Goal: Transaction & Acquisition: Purchase product/service

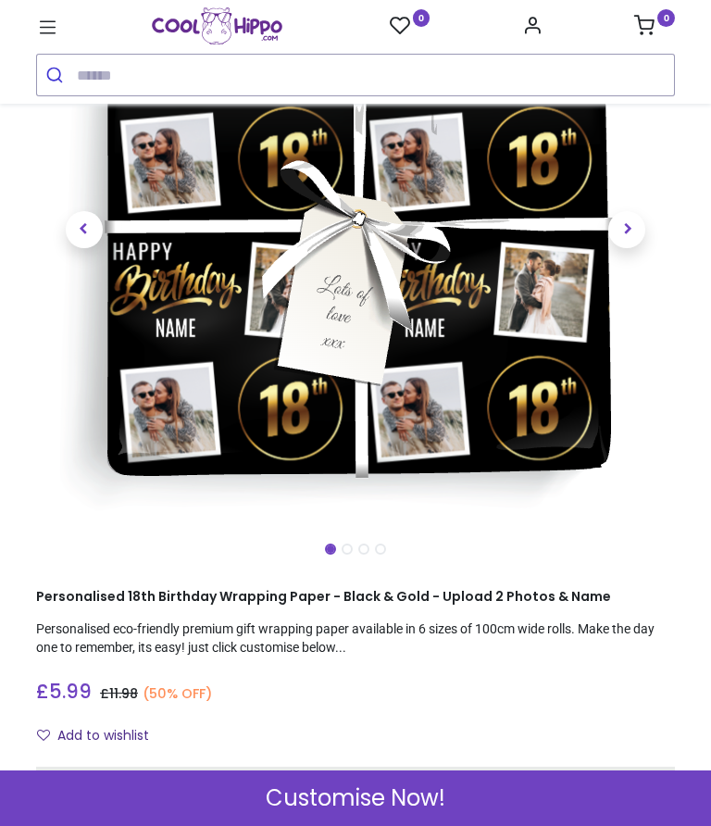
scroll to position [222, 0]
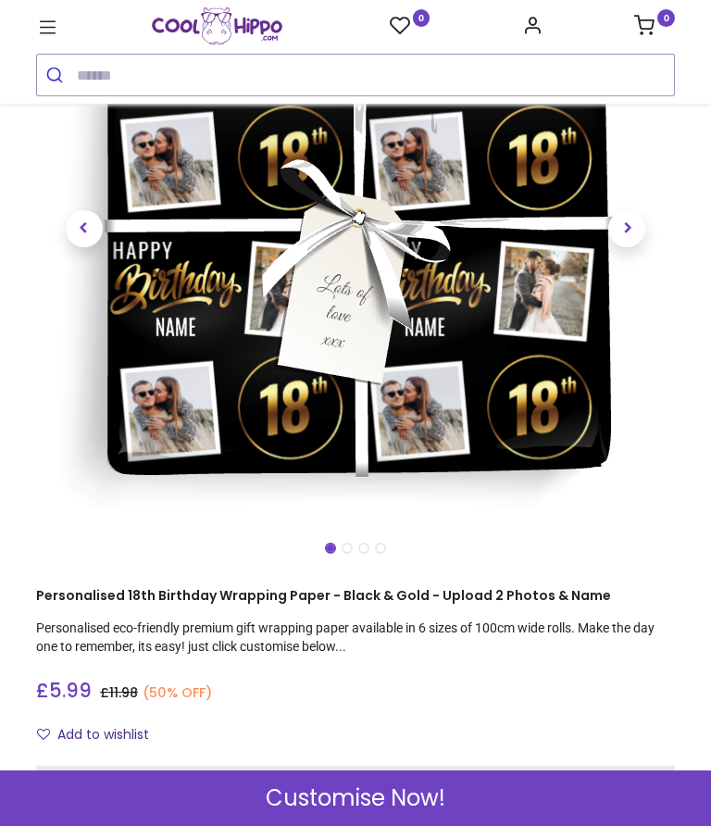
click at [403, 792] on span "Customise Now!" at bounding box center [356, 797] width 180 height 31
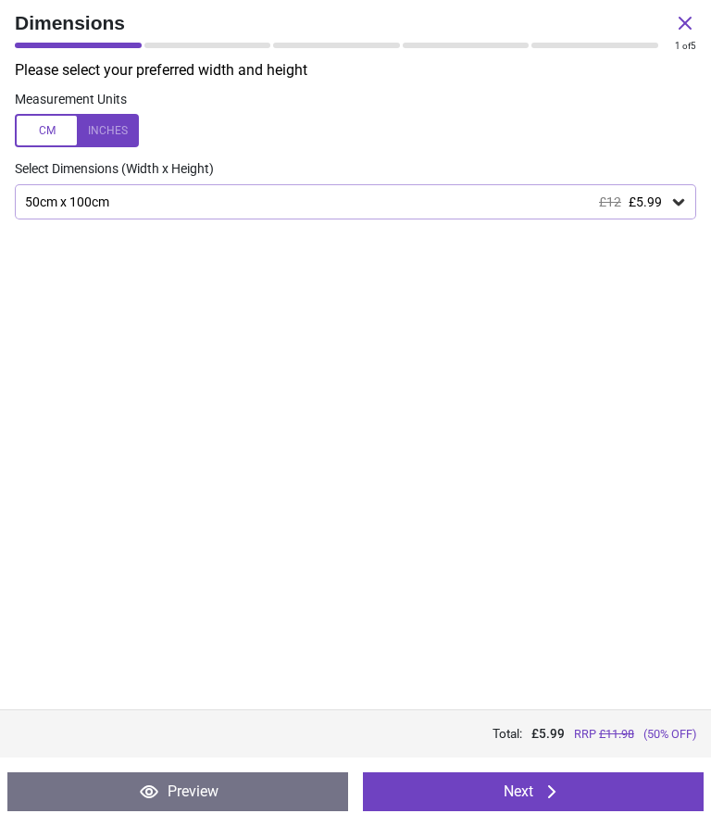
click at [125, 129] on div at bounding box center [77, 130] width 124 height 33
click at [675, 193] on icon at bounding box center [678, 202] width 19 height 19
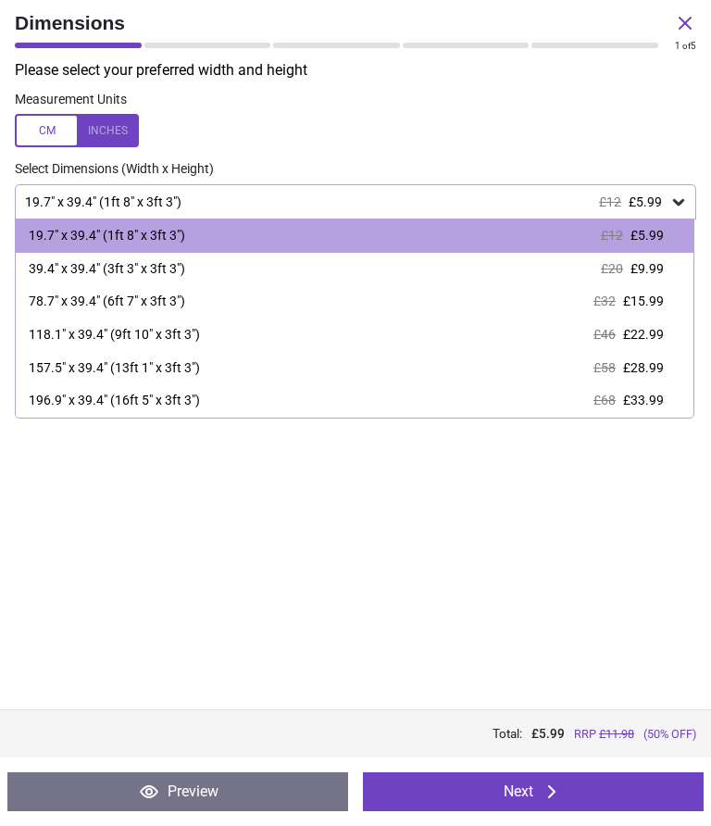
click at [669, 219] on div "19.7" x 39.4" (1ft 8" x 3ft 3") £12 £5.99" at bounding box center [355, 235] width 678 height 33
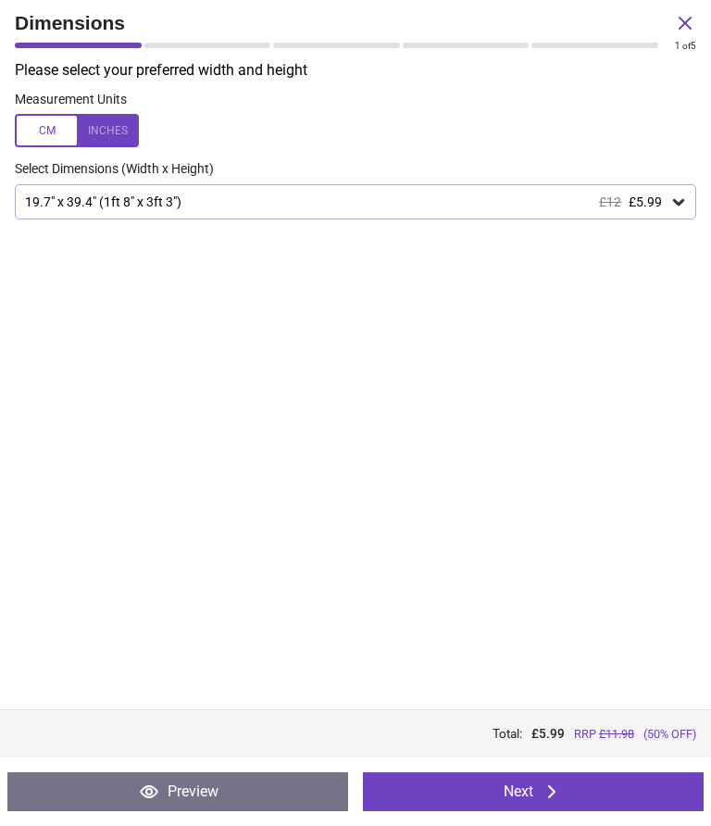
click at [547, 788] on icon at bounding box center [552, 792] width 22 height 22
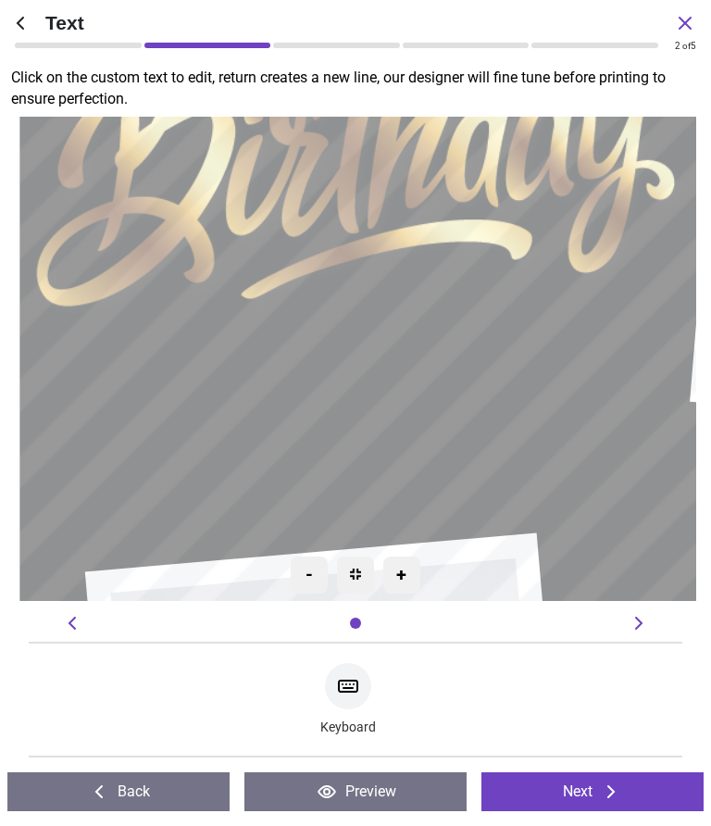
click at [381, 364] on textarea at bounding box center [356, 359] width 478 height 102
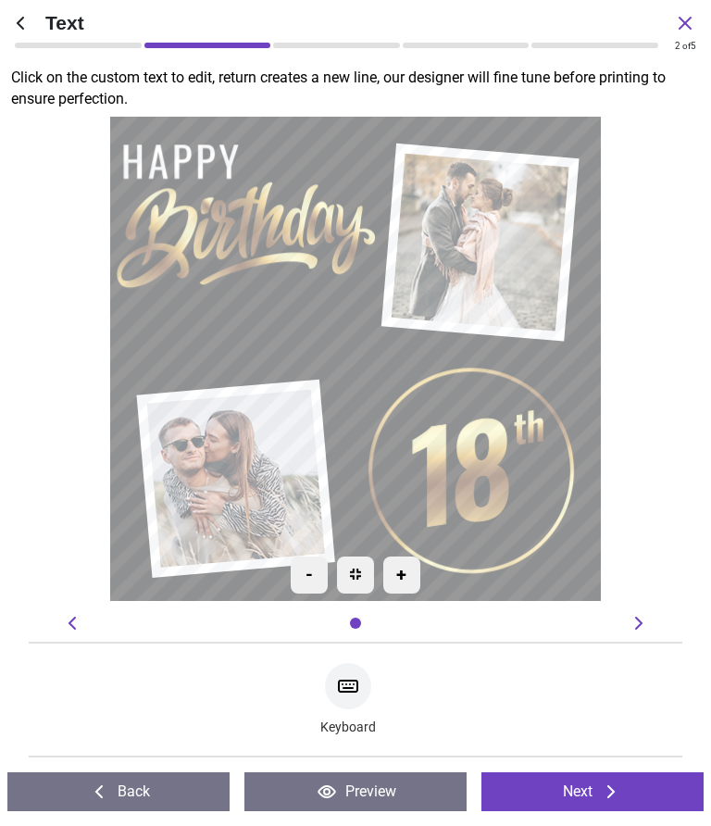
type textarea "*****"
click at [615, 792] on icon at bounding box center [610, 791] width 7 height 13
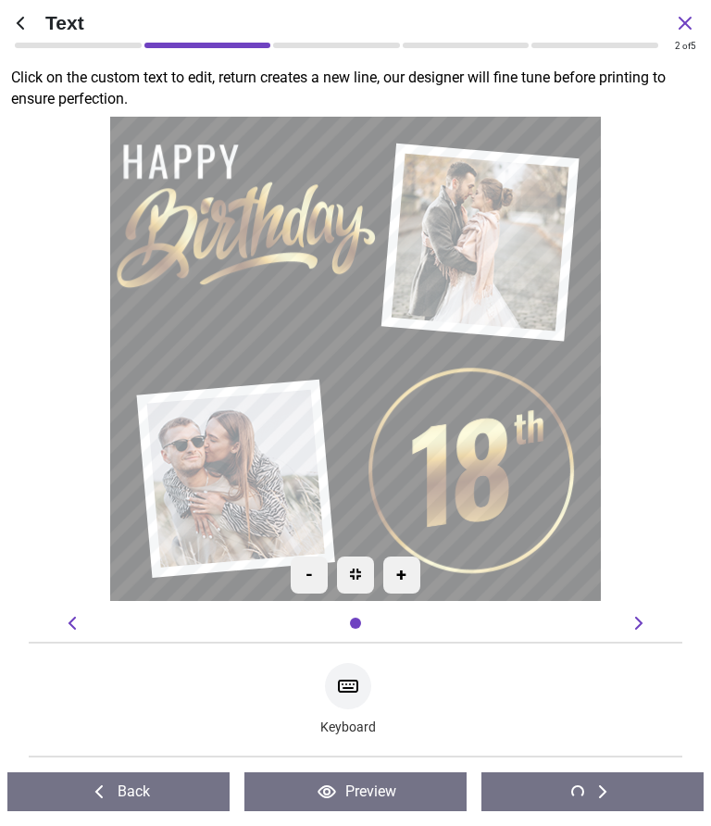
click at [65, 626] on icon at bounding box center [72, 623] width 22 height 22
click at [81, 628] on icon at bounding box center [72, 623] width 22 height 22
click at [141, 790] on button "Back" at bounding box center [118, 791] width 222 height 39
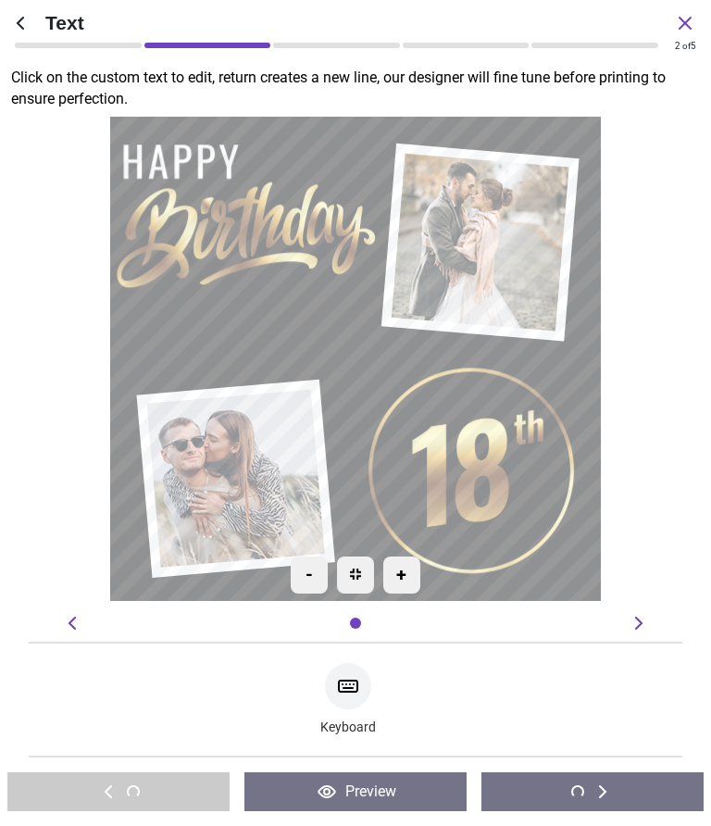
click at [367, 799] on button "Preview" at bounding box center [355, 791] width 222 height 39
